Goal: Task Accomplishment & Management: Complete application form

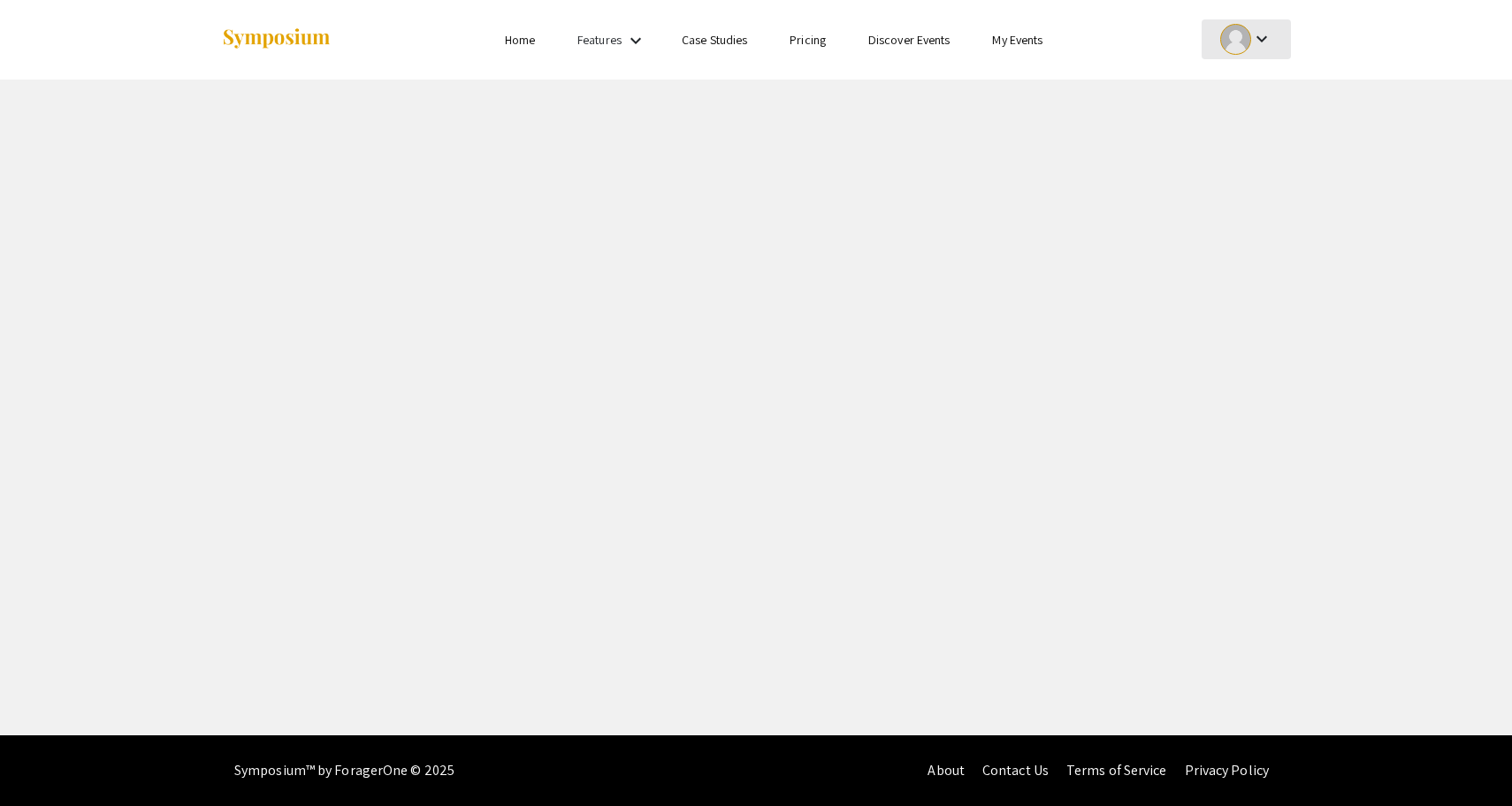
click at [1256, 43] on mat-icon "keyboard_arrow_down" at bounding box center [1261, 39] width 21 height 21
click at [1243, 124] on button "My Submissions" at bounding box center [1256, 130] width 109 height 43
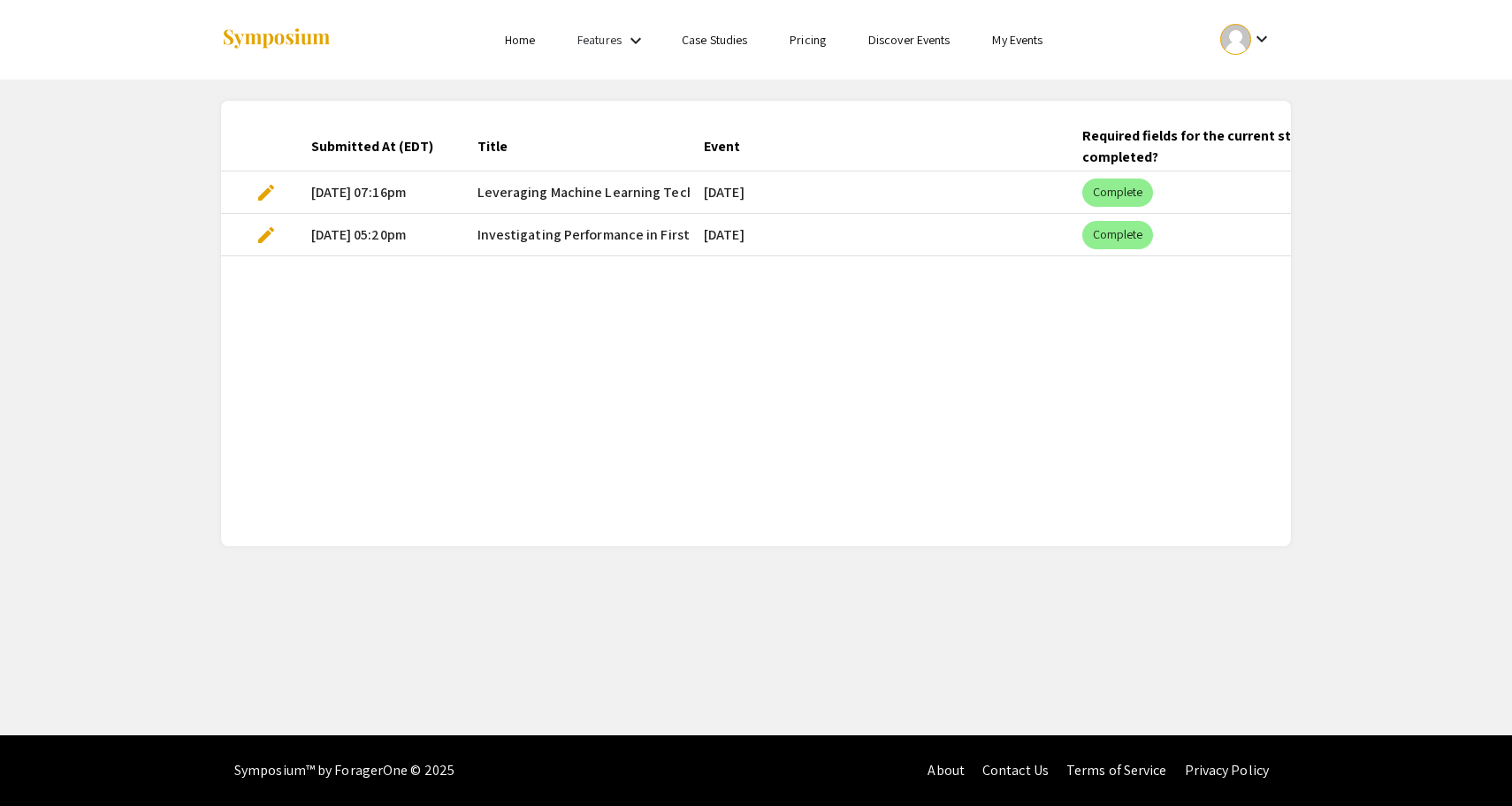
click at [551, 192] on span "Leveraging Machine Learning Techniques to Evaluate Persistence in Engineering" at bounding box center [731, 192] width 506 height 21
click at [585, 187] on span "Leveraging Machine Learning Techniques to Evaluate Persistence in Engineering" at bounding box center [731, 192] width 506 height 21
click at [494, 197] on span "Leveraging Machine Learning Techniques to Evaluate Persistence in Engineering" at bounding box center [731, 192] width 506 height 21
click at [562, 197] on span "Leveraging Machine Learning Techniques to Evaluate Persistence in Engineering" at bounding box center [731, 192] width 506 height 21
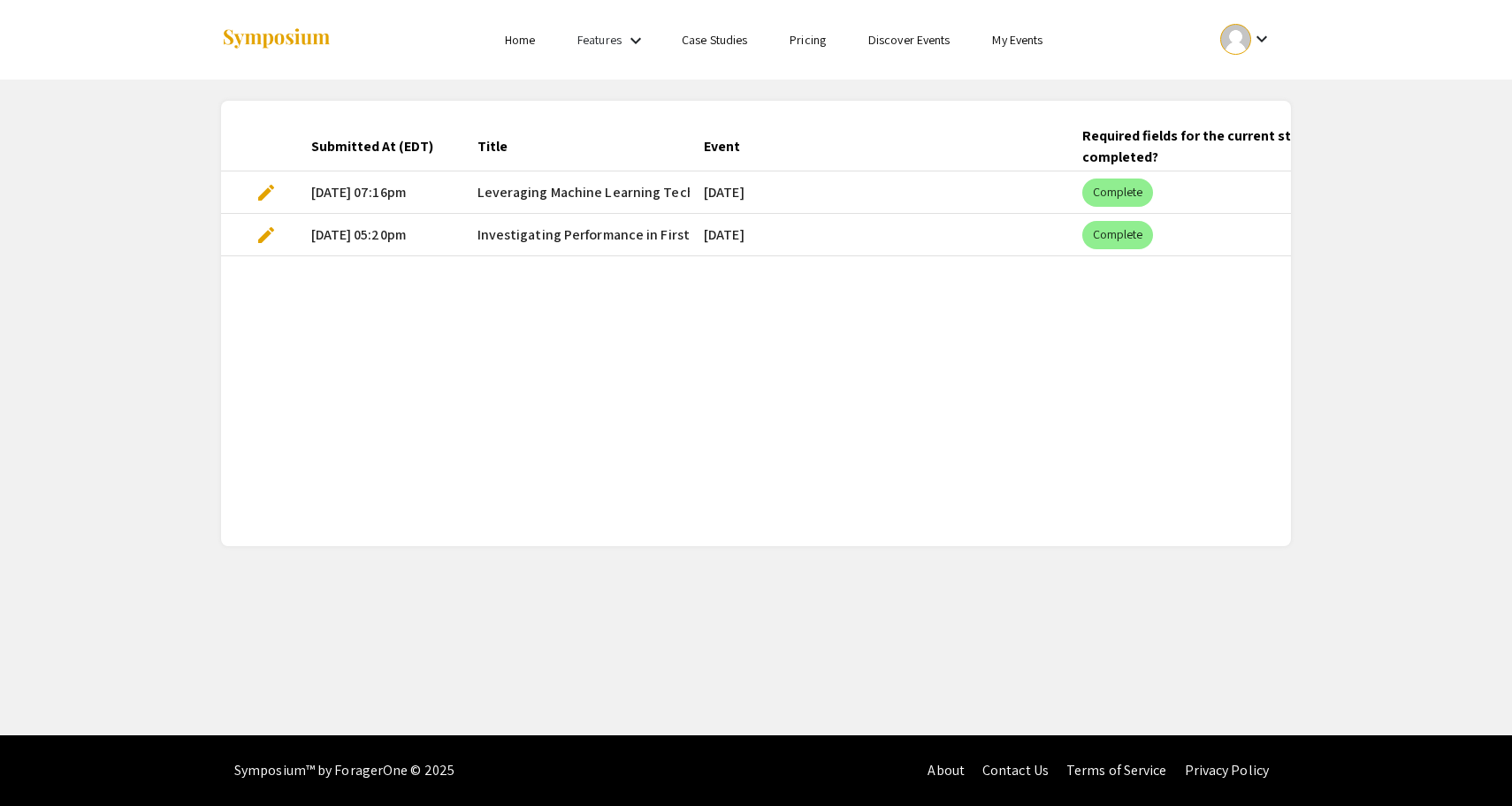
click at [269, 185] on span "edit" at bounding box center [266, 192] width 21 height 21
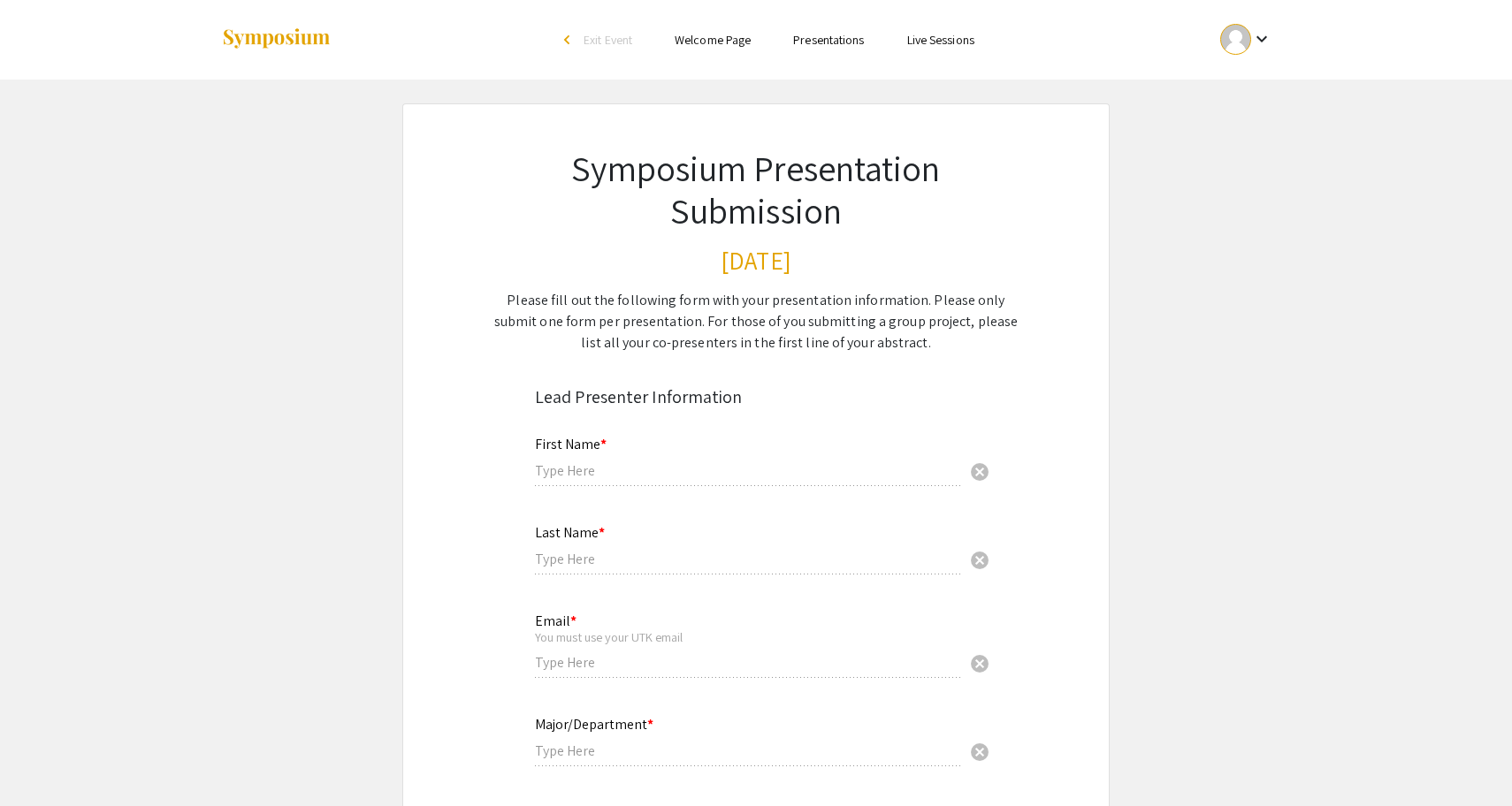
type input "Alexa"
type input "[PERSON_NAME]"
type input "[EMAIL_ADDRESS][DOMAIN_NAME]"
type input "Computer Science"
radio input "true"
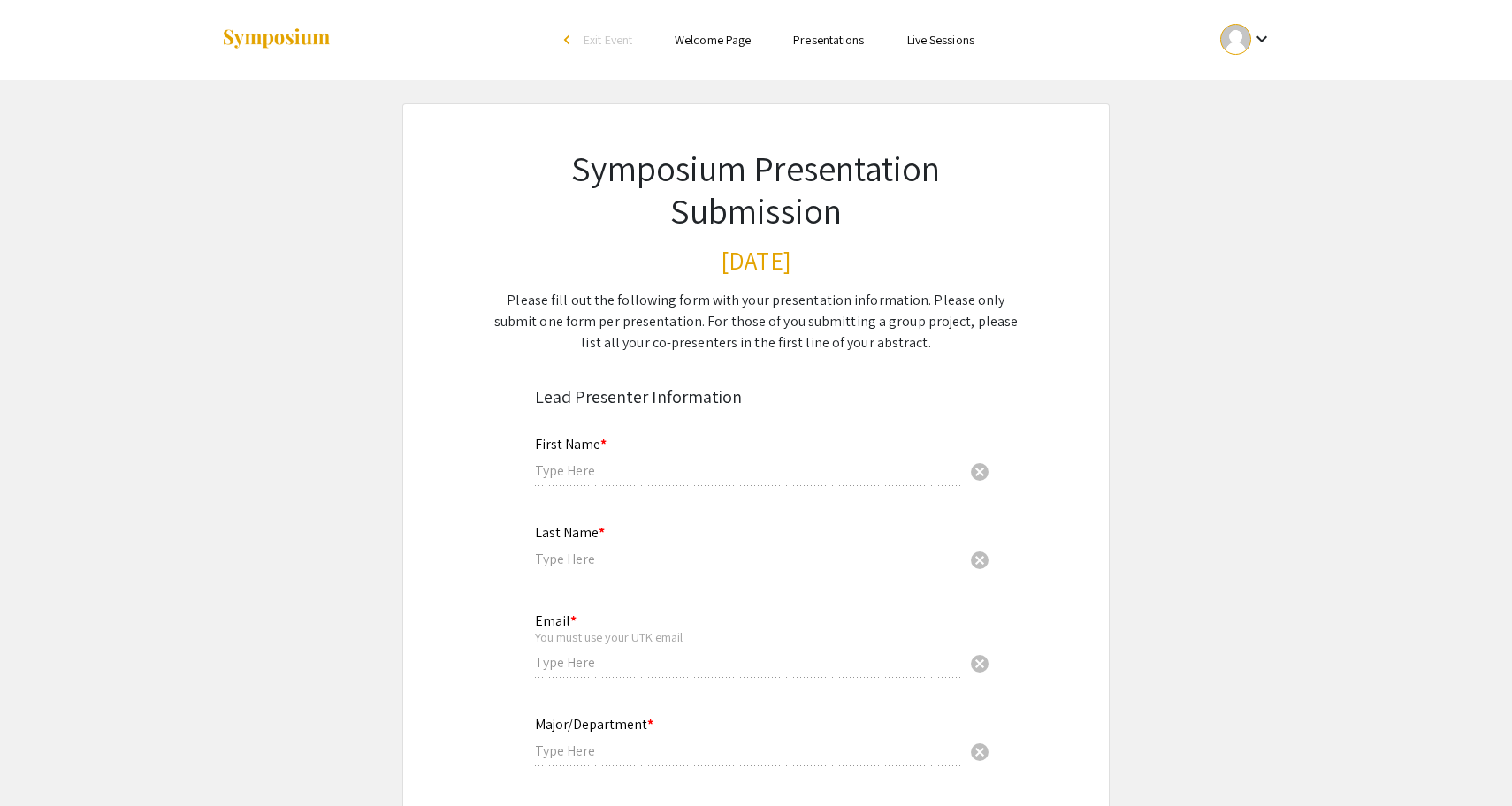
type input "aandersh"
radio input "true"
type input "05/2026"
type input "[PERSON_NAME], [PERSON_NAME]"
radio input "true"
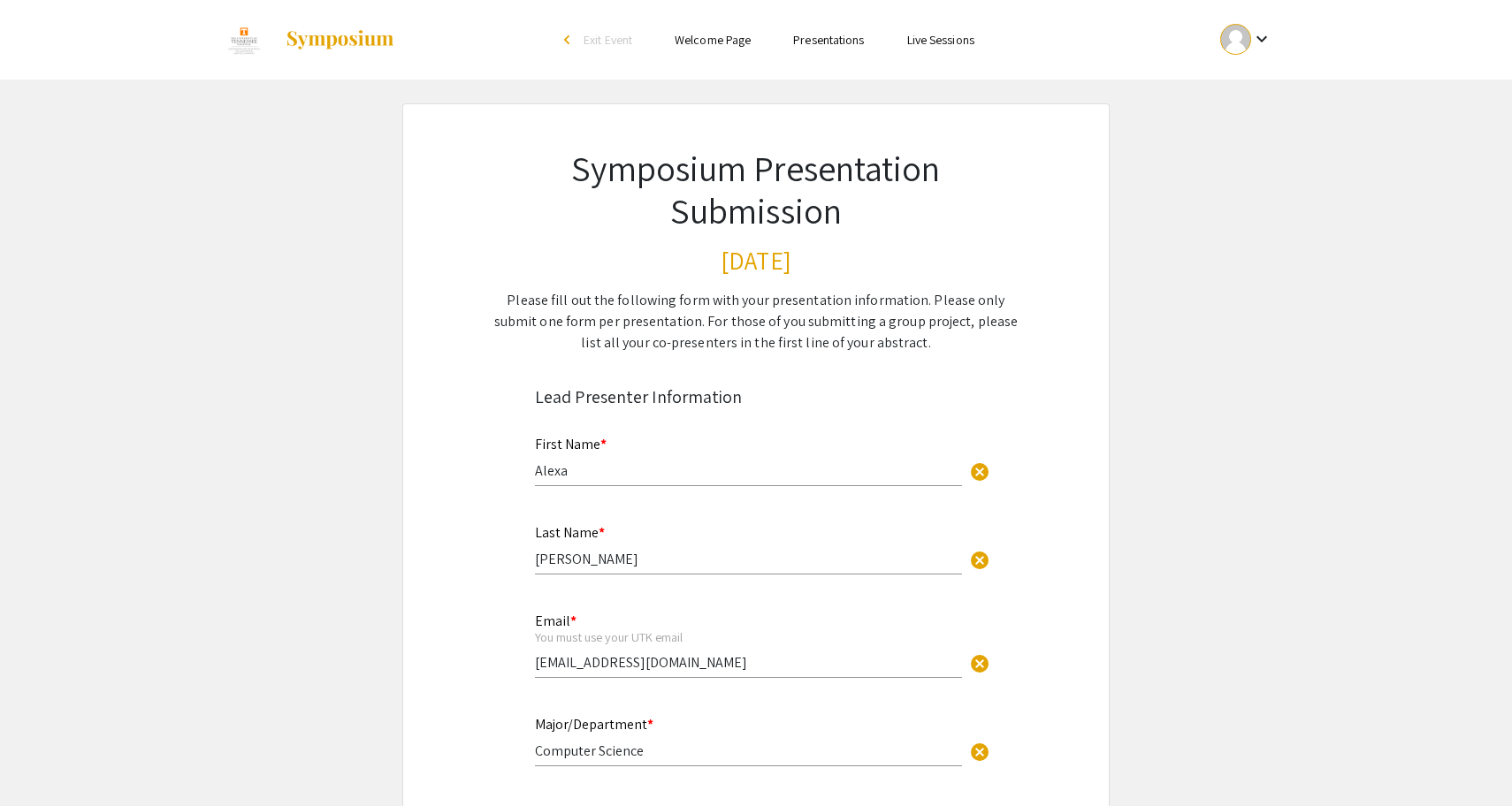
select select "custom"
type input "0"
select select "custom"
type input "1"
select select "auto"
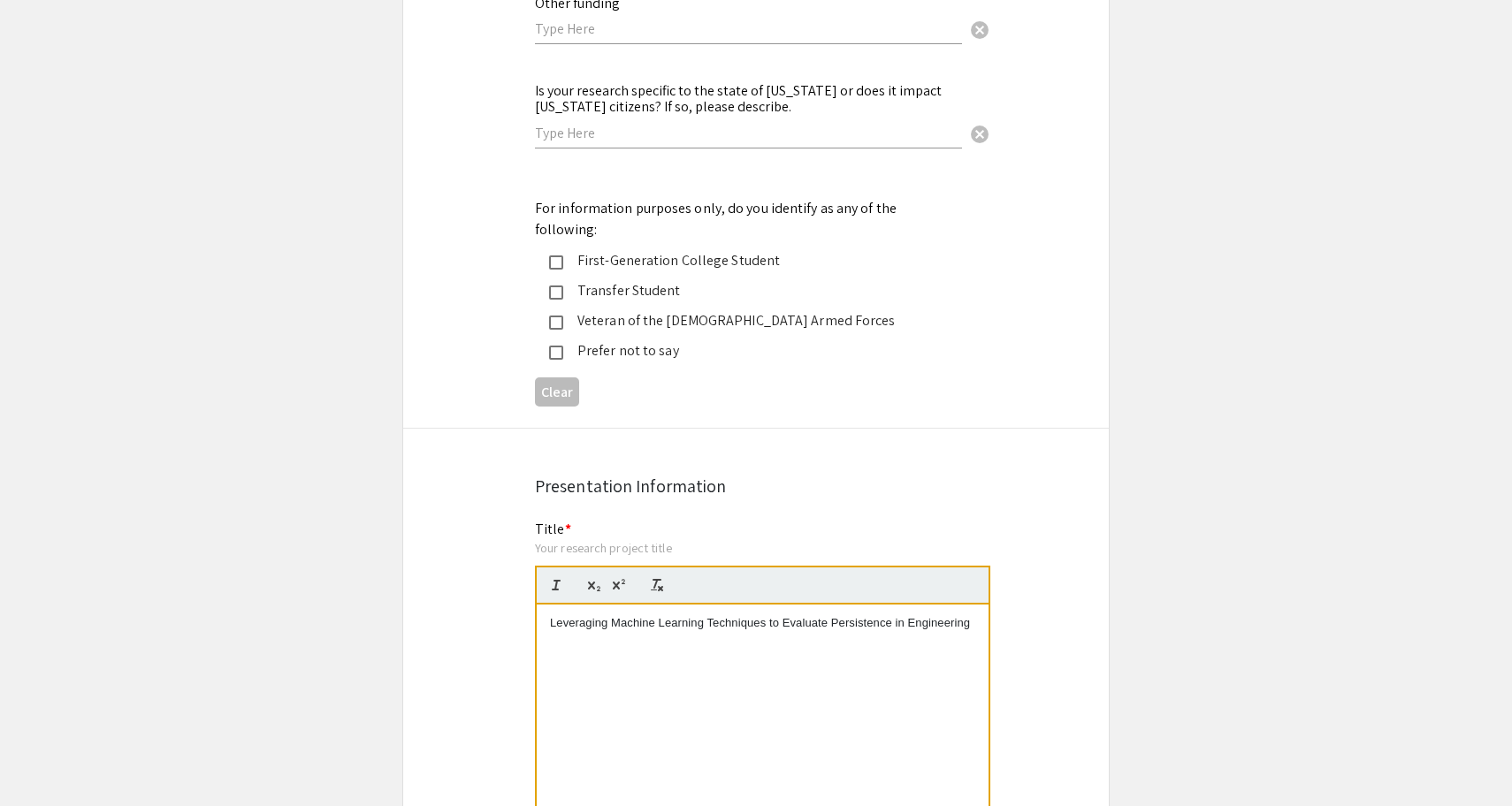
scroll to position [3381, 0]
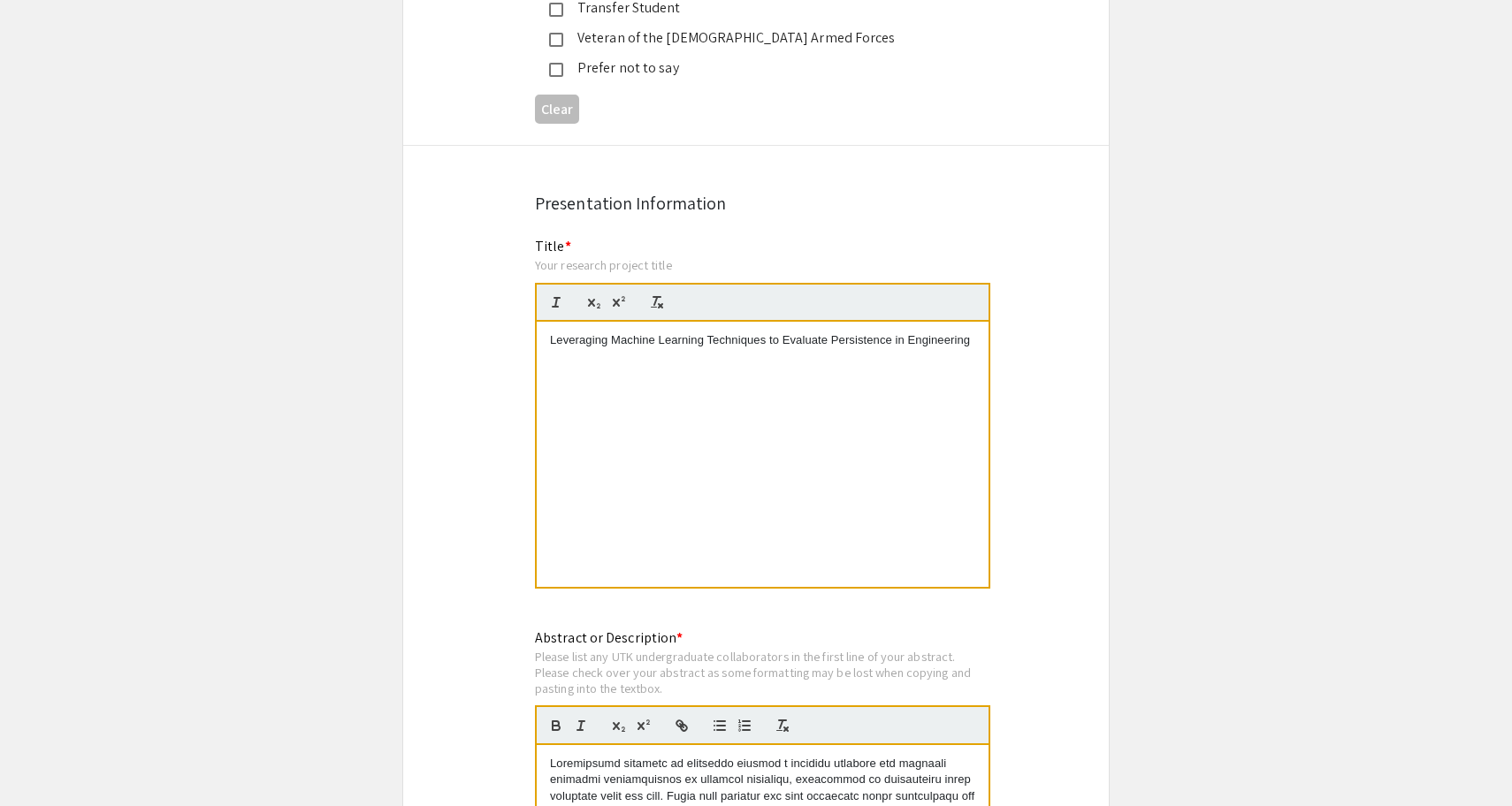
drag, startPoint x: 550, startPoint y: 309, endPoint x: 1026, endPoint y: 313, distance: 476.0
copy p "Leveraging Machine Learning Techniques to Evaluate Persistence in Engineering"
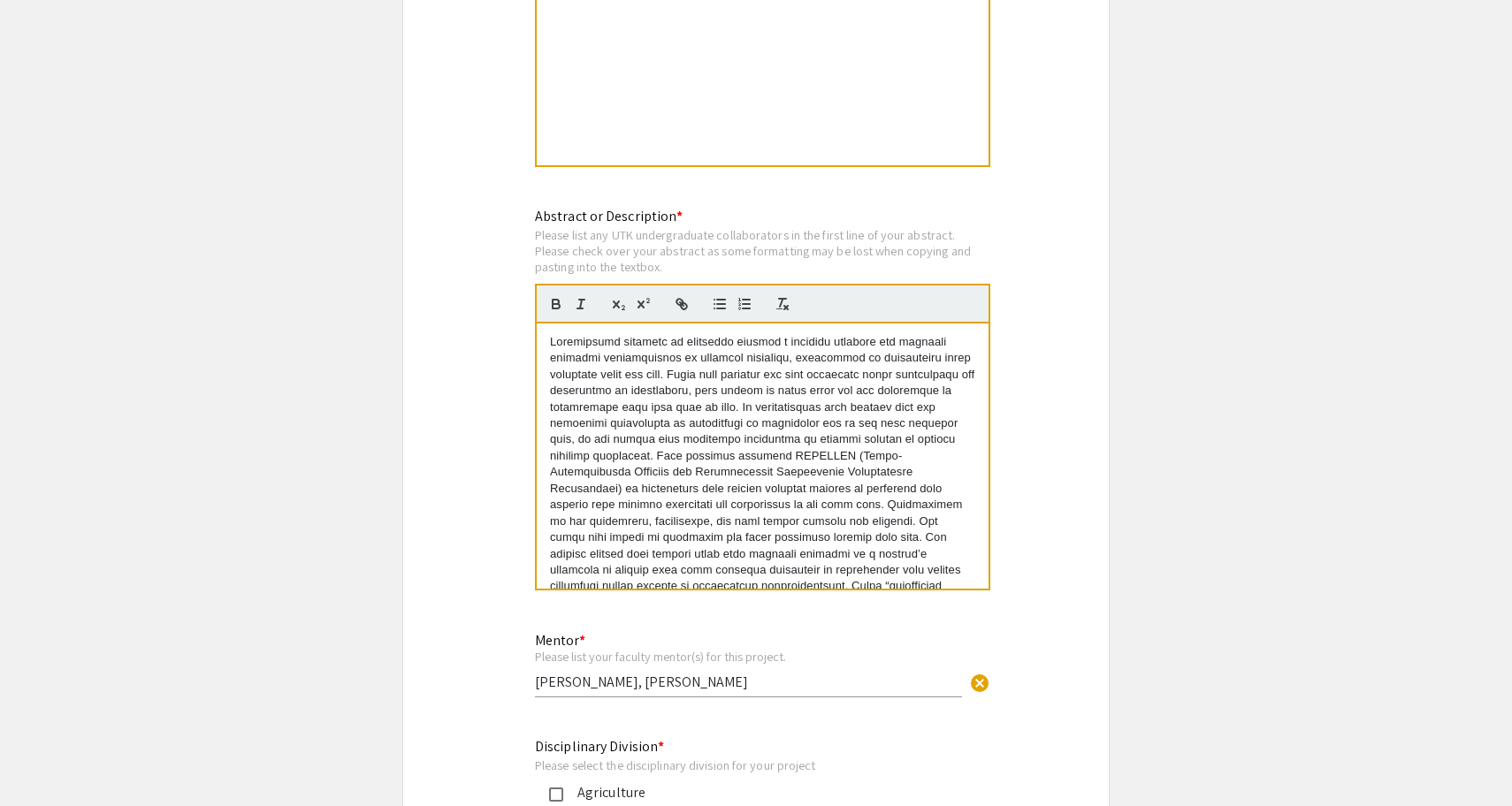
scroll to position [4373, 0]
